Goal: Information Seeking & Learning: Learn about a topic

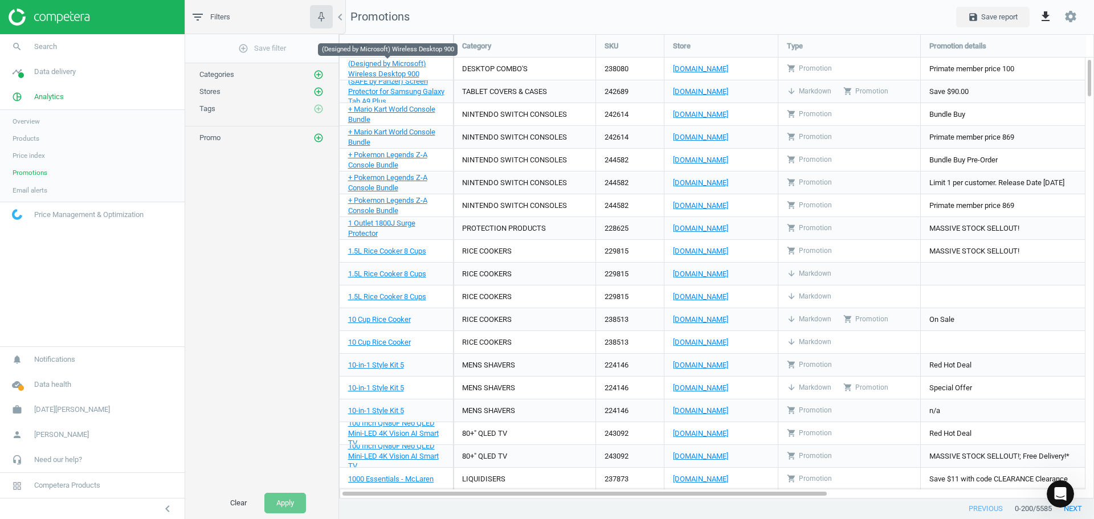
scroll to position [482, 773]
click at [29, 119] on span "Overview" at bounding box center [26, 121] width 27 height 9
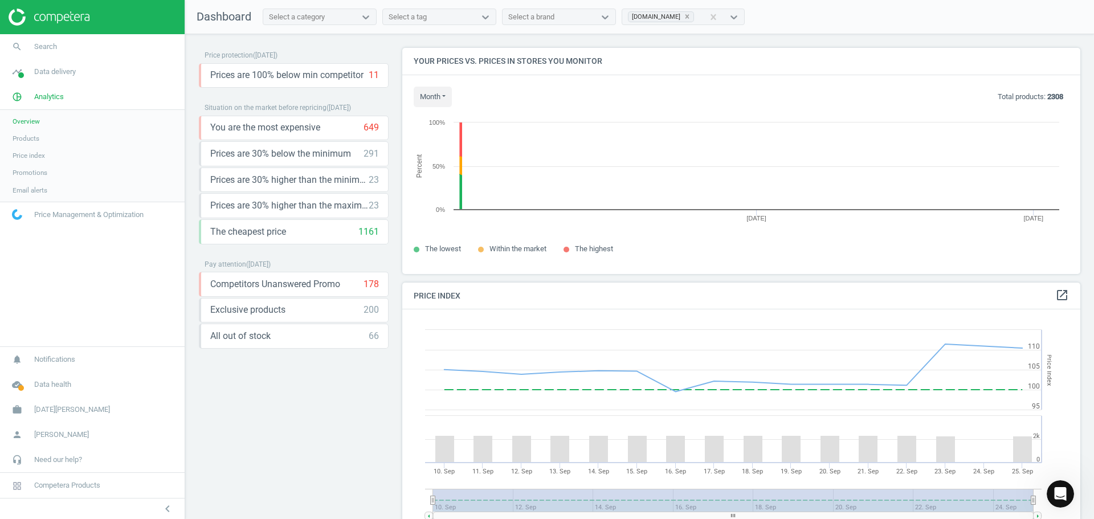
scroll to position [280, 687]
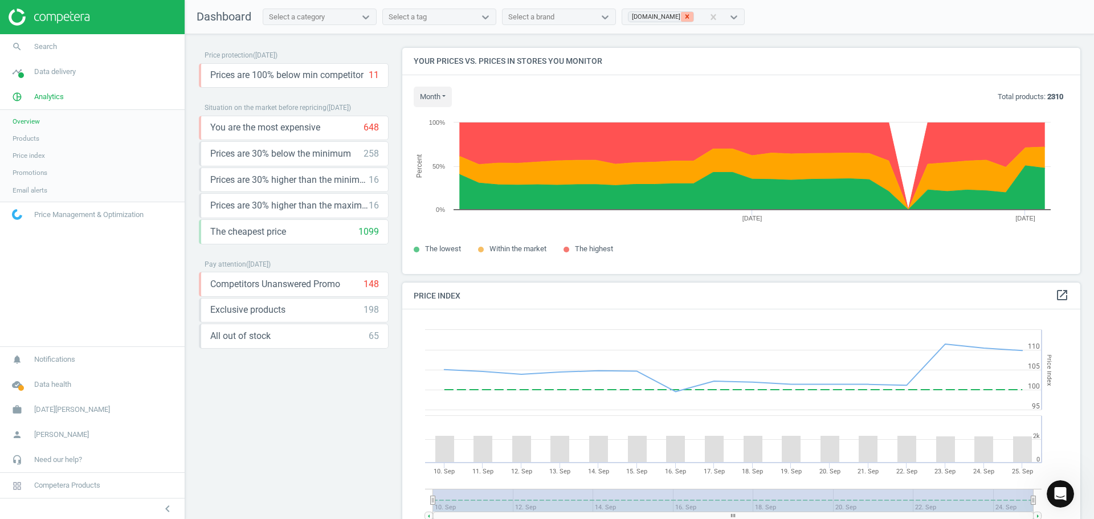
click at [685, 15] on icon at bounding box center [687, 17] width 4 height 4
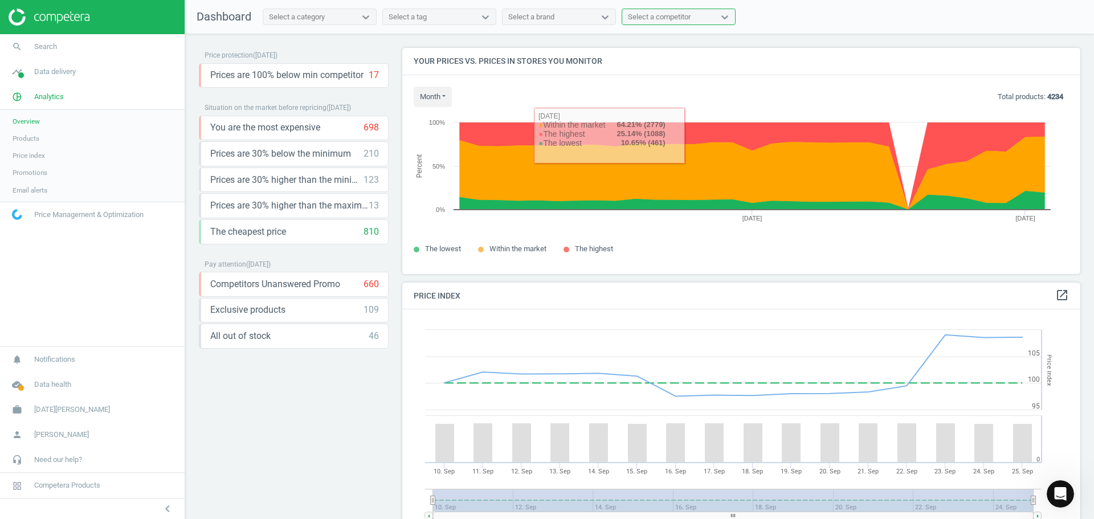
click at [705, 21] on div "Select a competitor" at bounding box center [668, 17] width 92 height 15
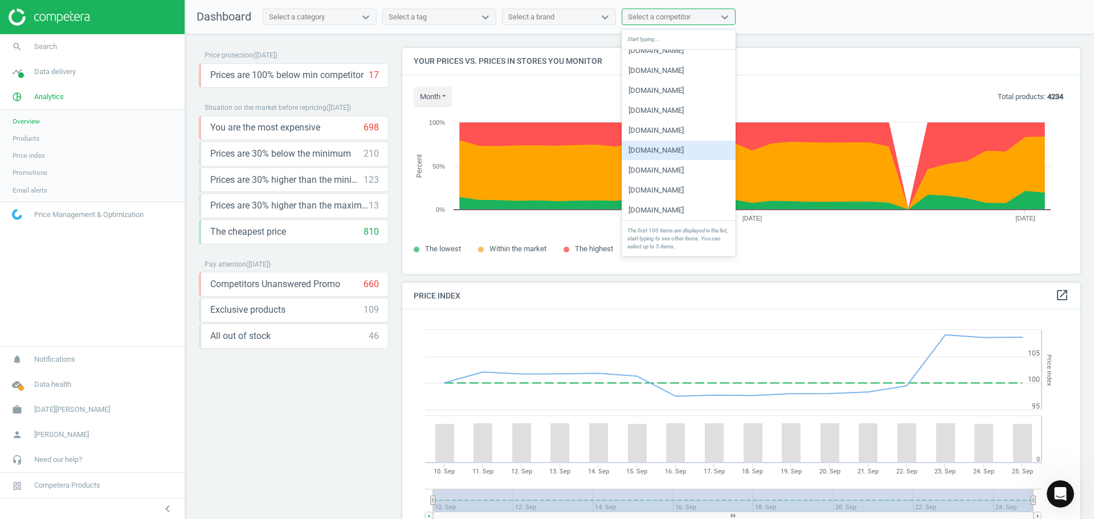
scroll to position [0, 0]
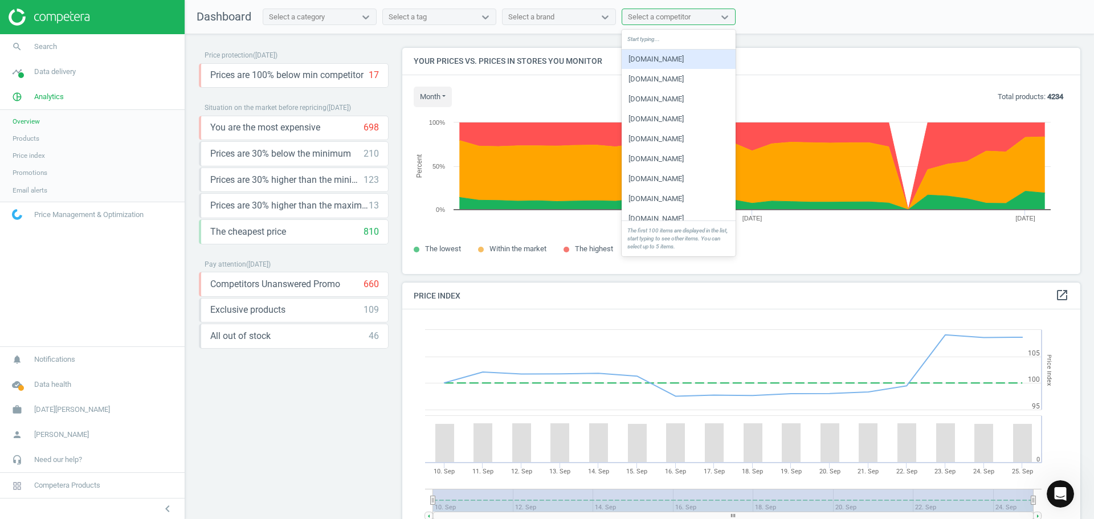
click at [657, 66] on div "[DOMAIN_NAME]" at bounding box center [679, 59] width 114 height 19
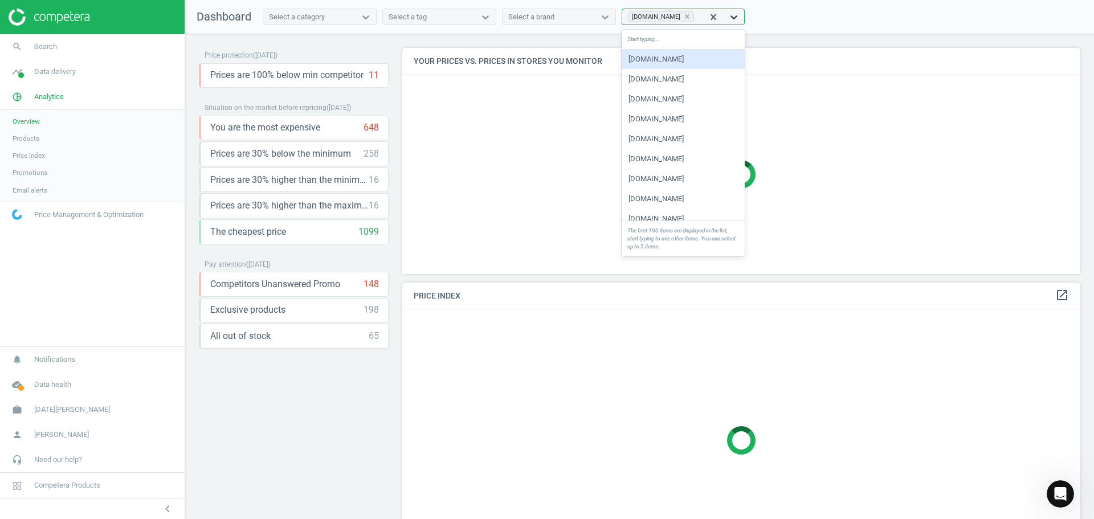
click at [730, 17] on icon at bounding box center [733, 17] width 7 height 4
click at [687, 81] on div "[DOMAIN_NAME]" at bounding box center [683, 79] width 123 height 19
click at [796, 16] on icon at bounding box center [801, 16] width 11 height 11
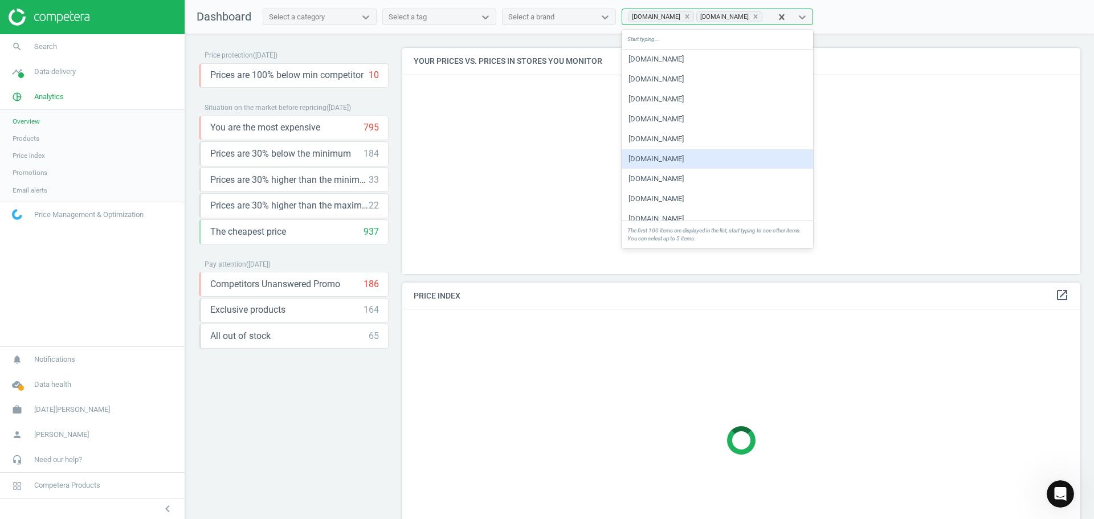
click at [714, 158] on div "[DOMAIN_NAME]" at bounding box center [717, 158] width 191 height 19
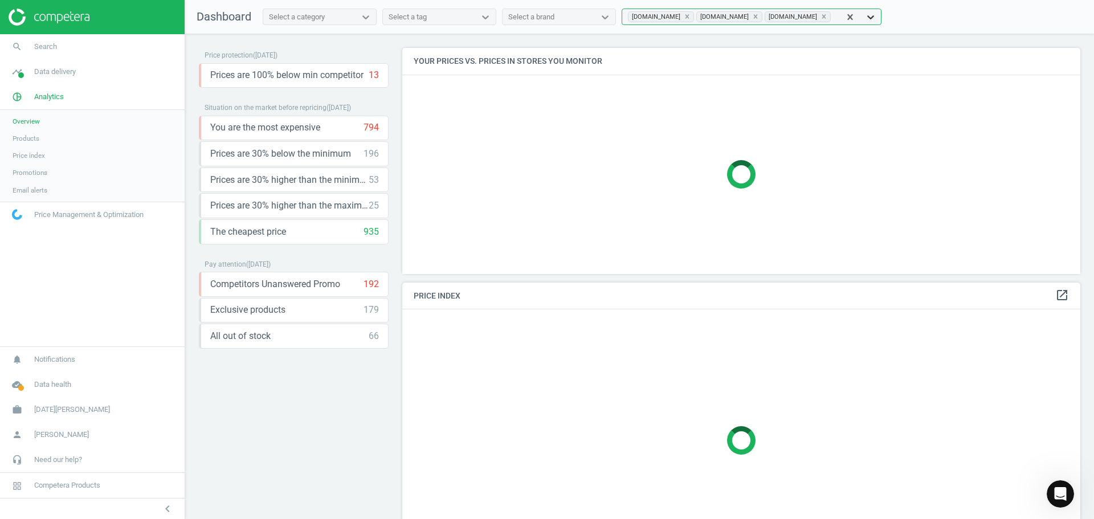
click at [865, 15] on icon at bounding box center [870, 16] width 11 height 11
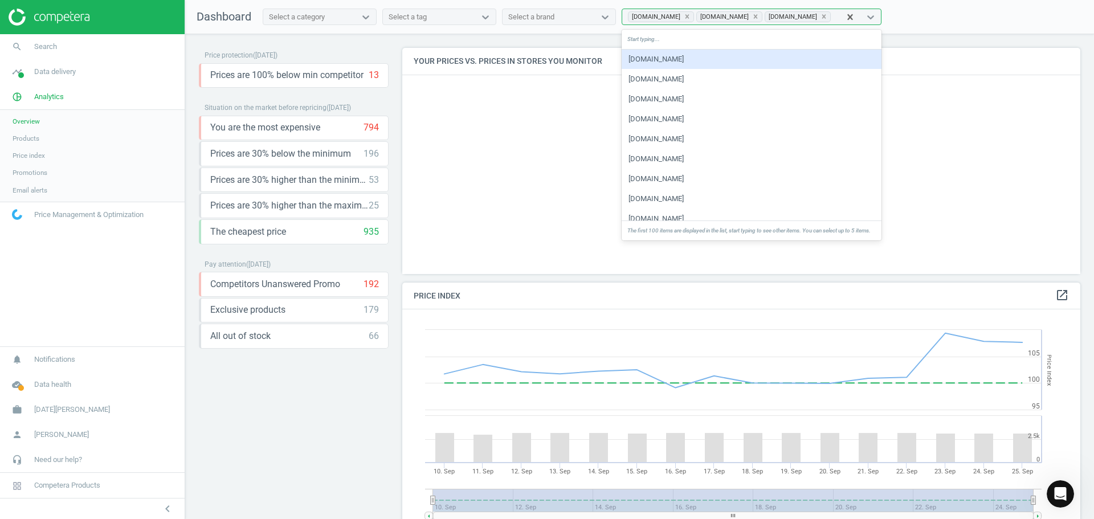
click at [674, 64] on div "[DOMAIN_NAME]" at bounding box center [752, 59] width 260 height 19
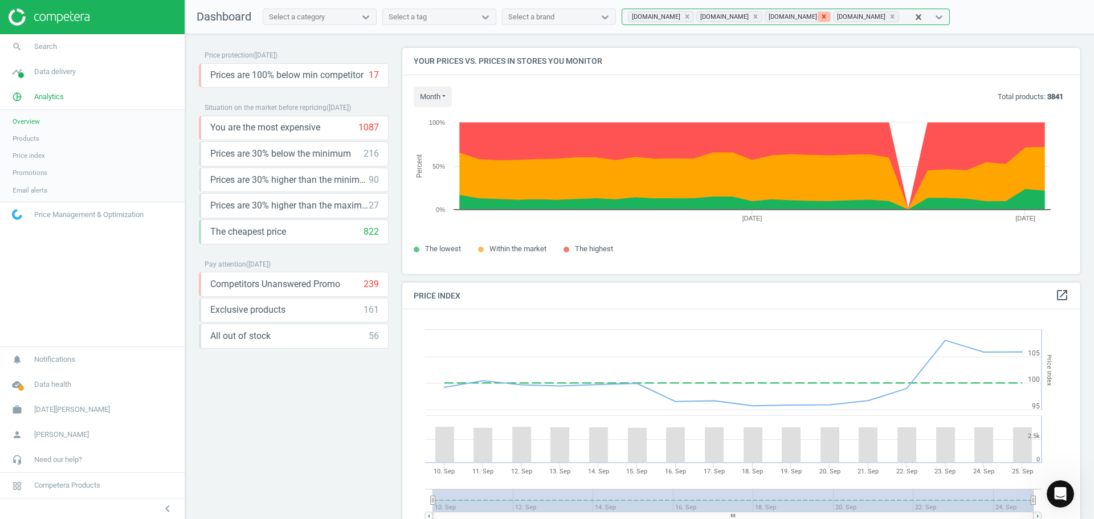
click at [822, 16] on icon at bounding box center [824, 17] width 4 height 4
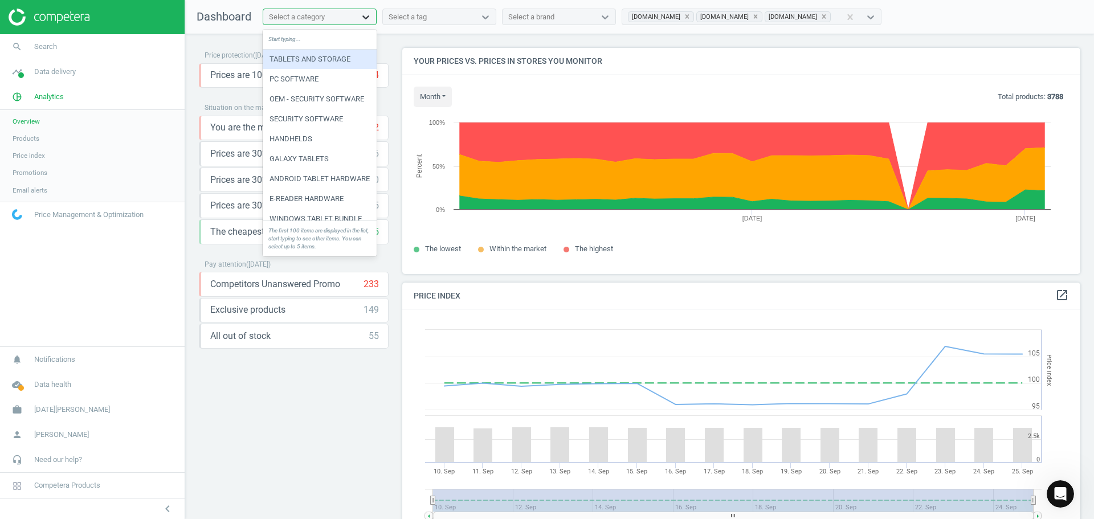
click at [367, 17] on icon at bounding box center [365, 17] width 7 height 4
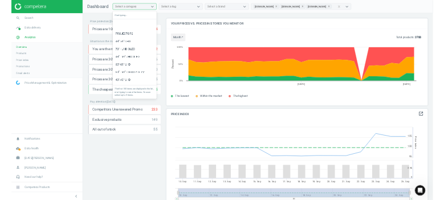
scroll to position [1823, 0]
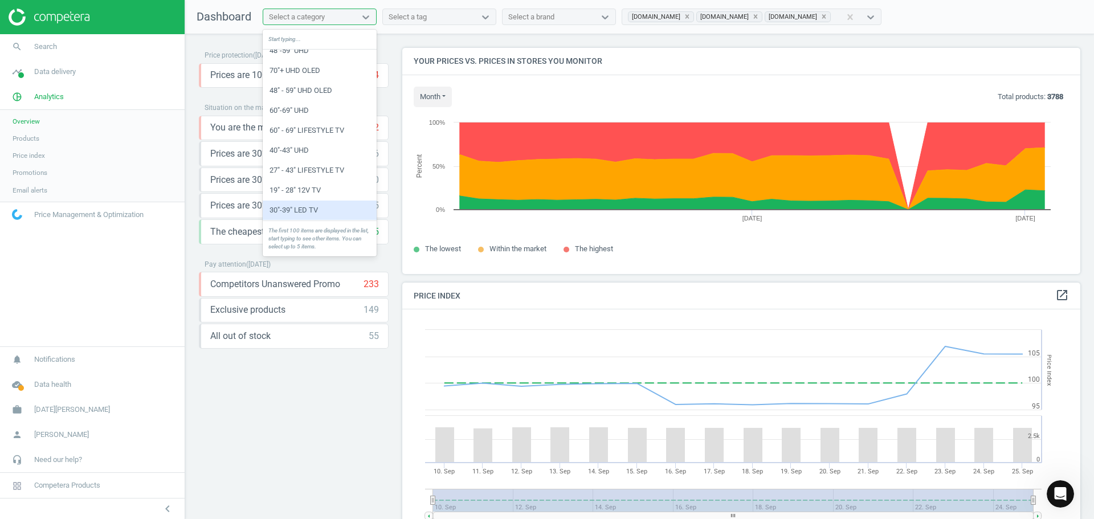
click at [330, 202] on div "30"-39" LED TV" at bounding box center [320, 210] width 114 height 19
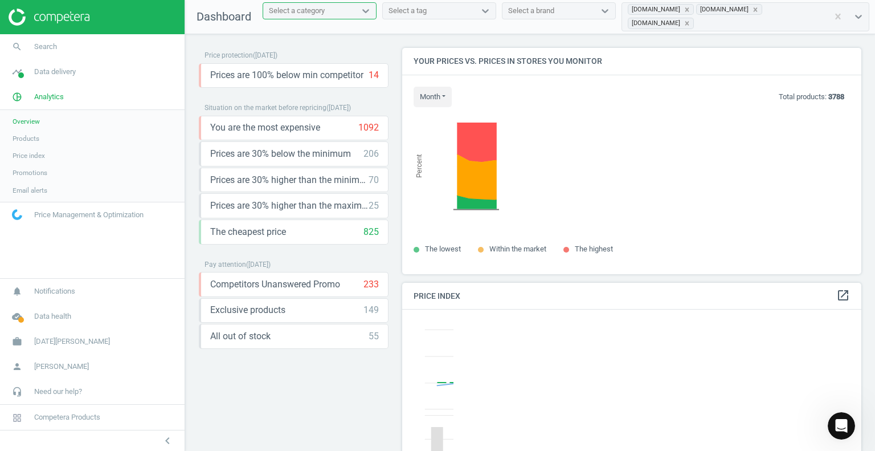
scroll to position [280, 468]
